Goal: Navigation & Orientation: Find specific page/section

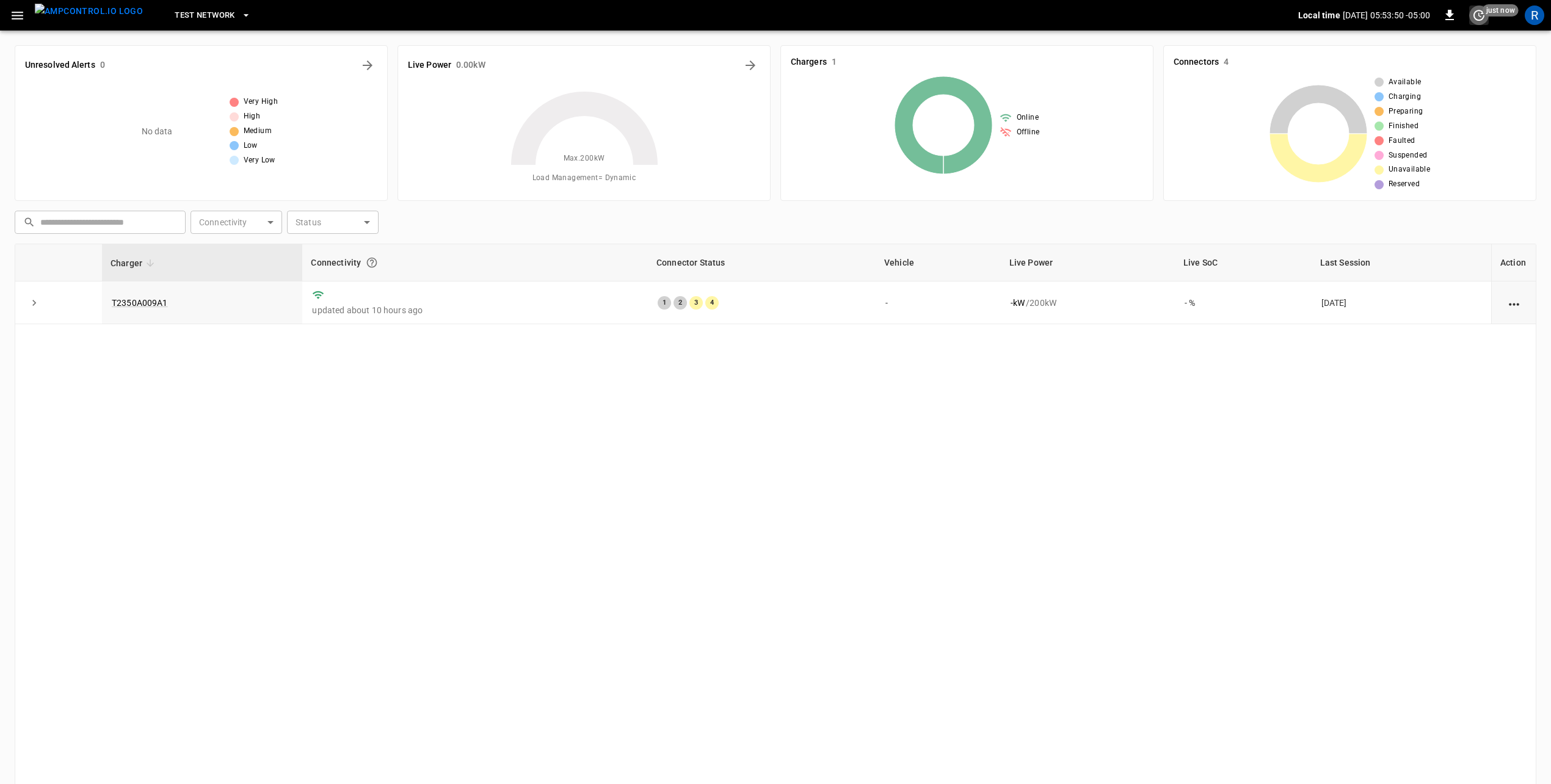
click at [1480, 14] on icon "set refresh interval" at bounding box center [1478, 14] width 14 height 14
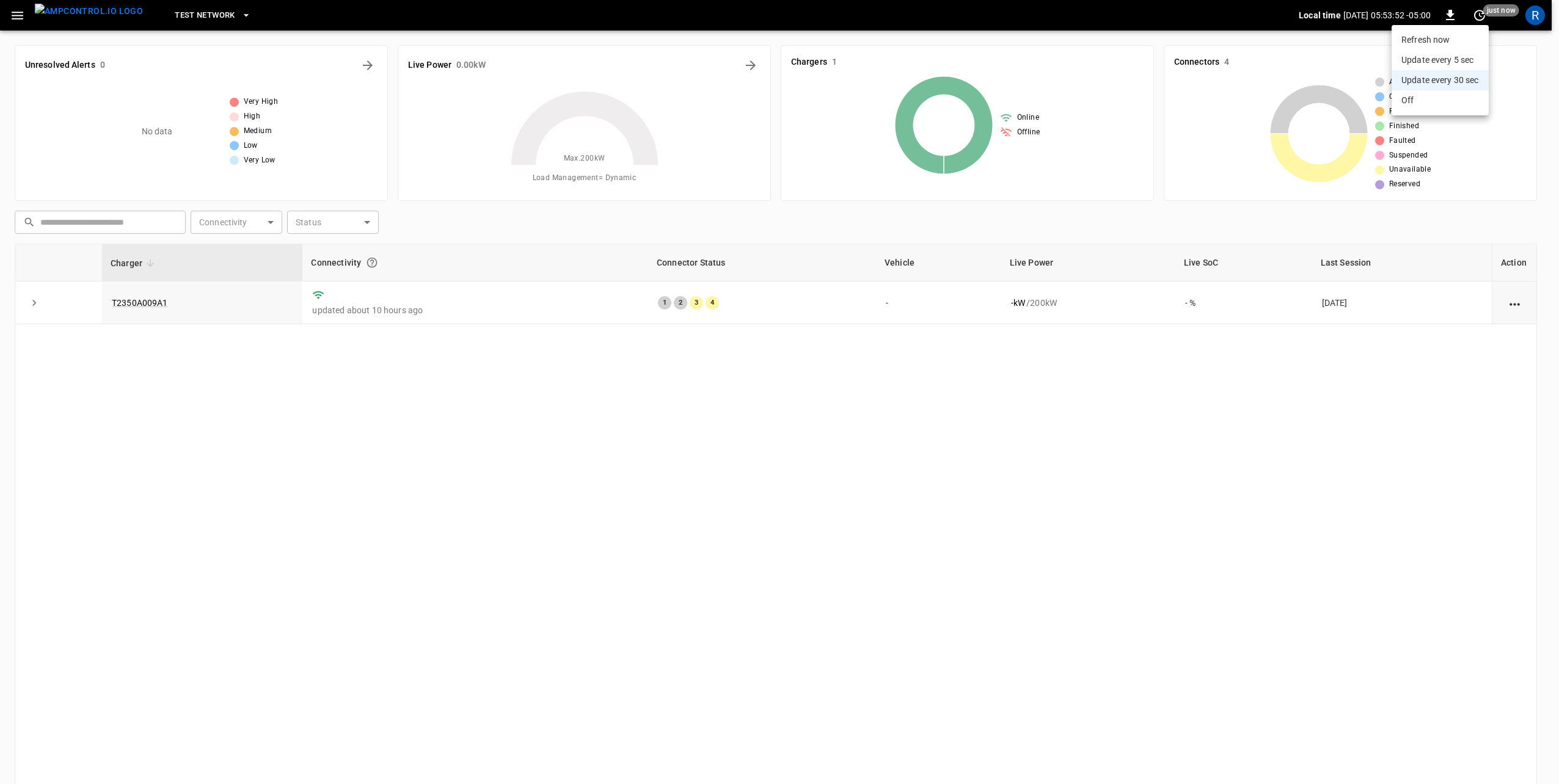
click at [1530, 63] on div at bounding box center [779, 392] width 1559 height 784
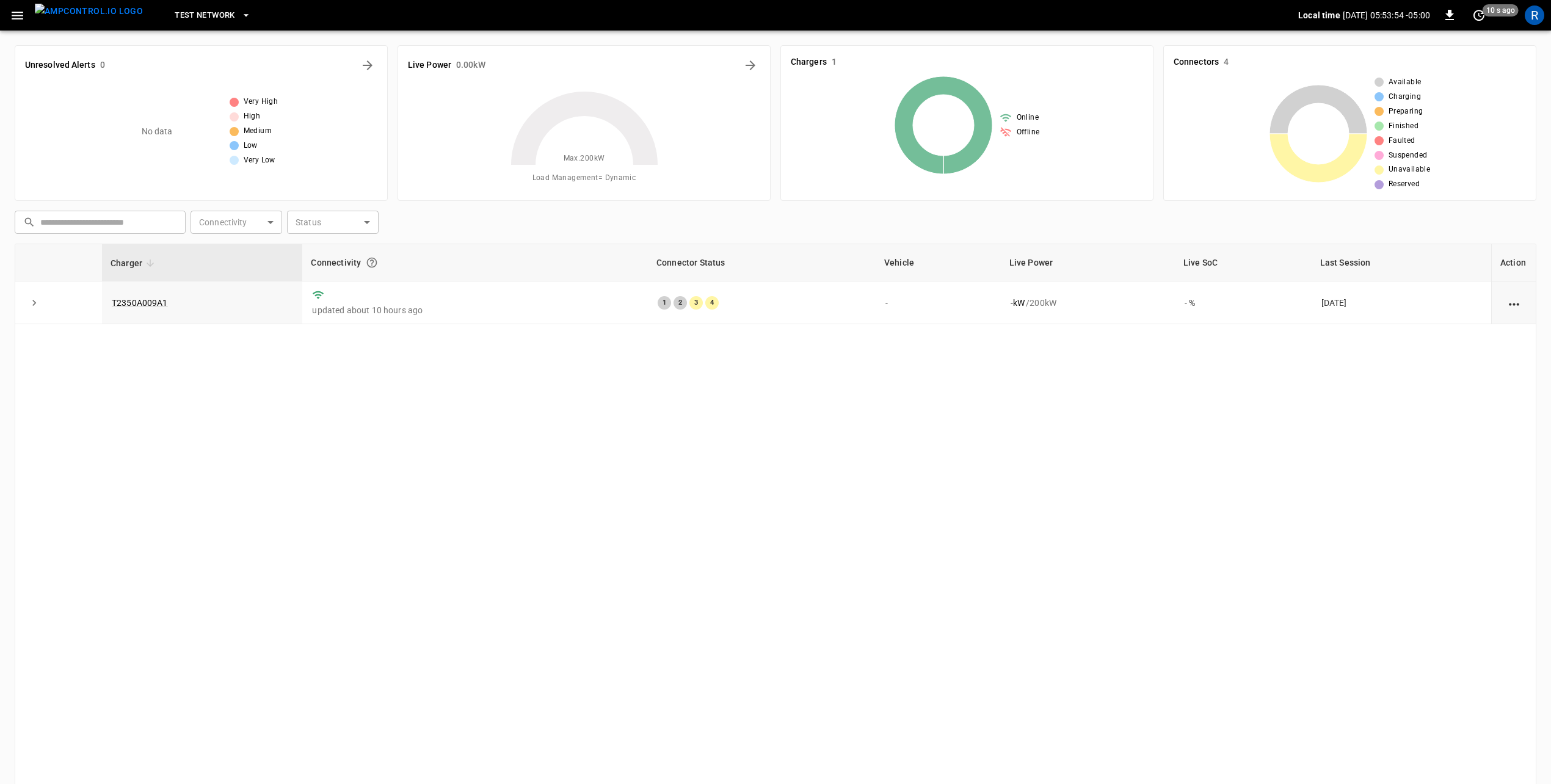
click at [16, 14] on icon "button" at bounding box center [17, 15] width 15 height 15
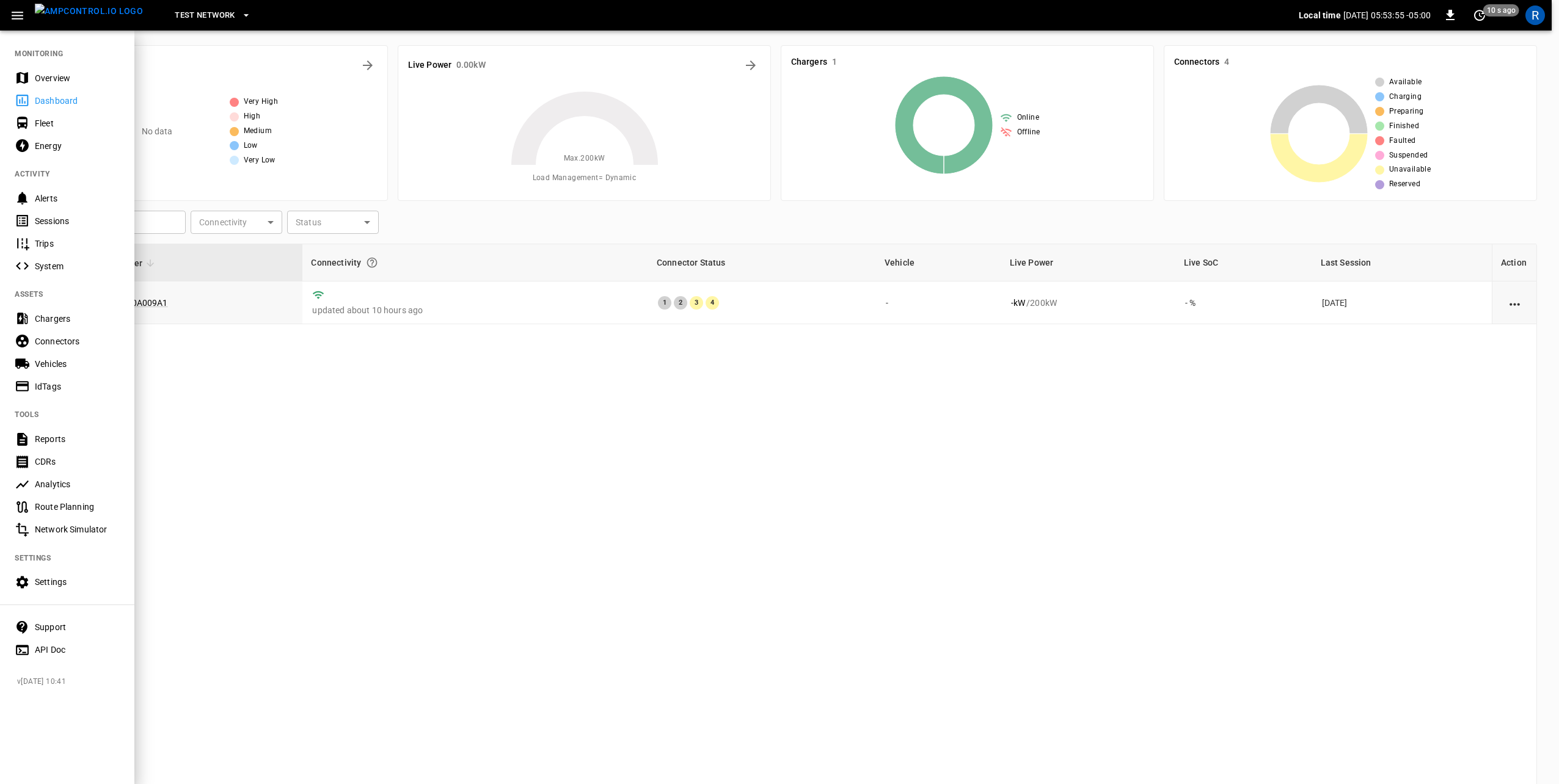
click at [49, 323] on div "Chargers" at bounding box center [77, 318] width 85 height 12
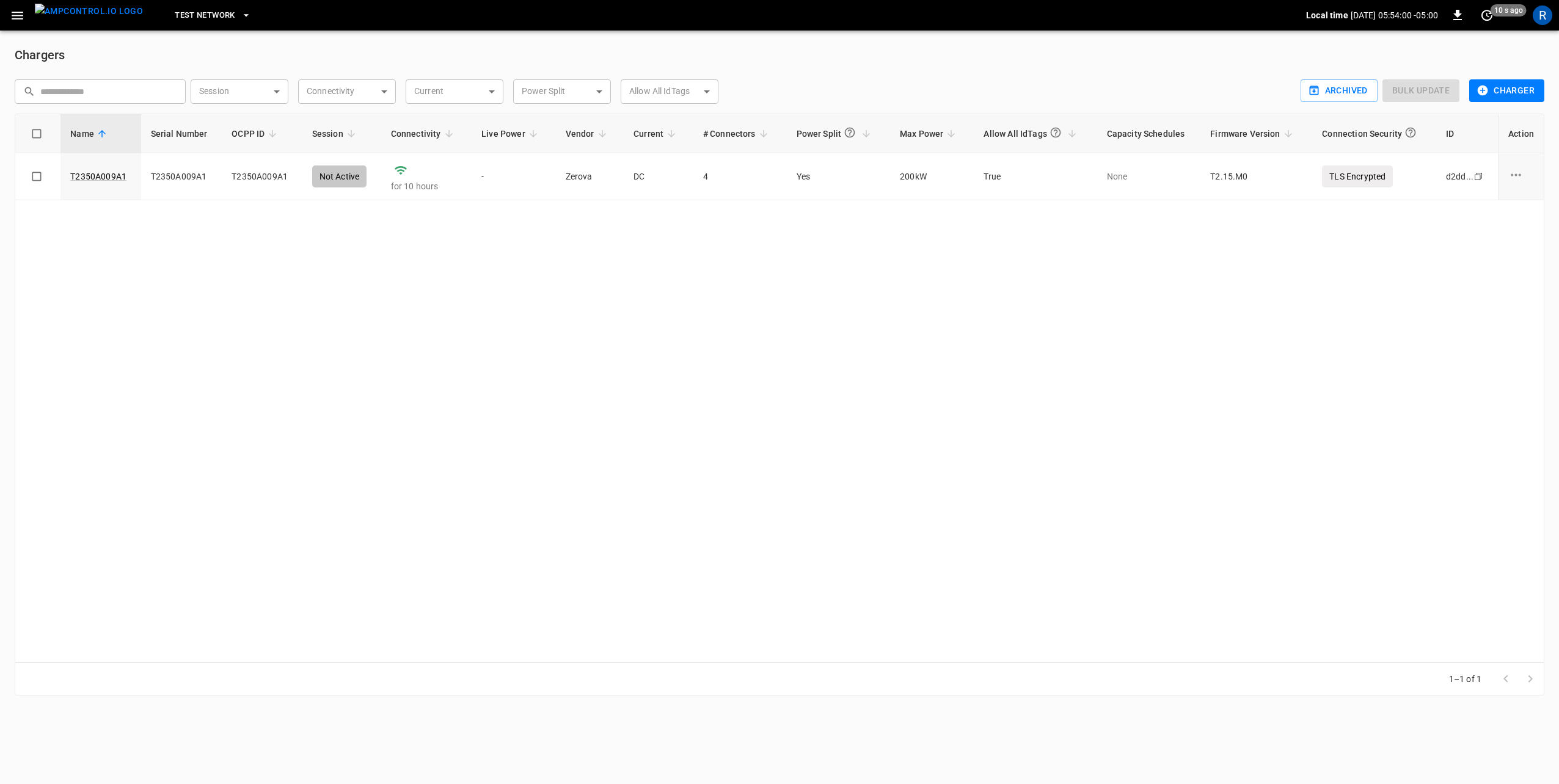
click at [1384, 303] on div "Name Serial Number OCPP ID Session Connectivity Live Power Vendor Current # Con…" at bounding box center [779, 388] width 1529 height 549
click at [737, 437] on div "Name Serial Number OCPP ID Session Connectivity Live Power Vendor Current # Con…" at bounding box center [779, 388] width 1529 height 549
